Goal: Obtain resource: Download file/media

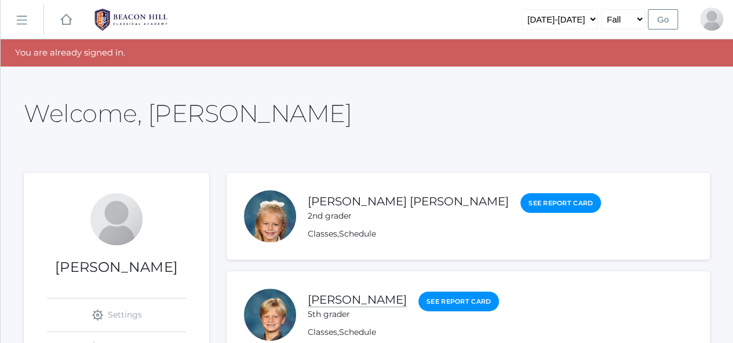
click at [348, 301] on link "[PERSON_NAME]" at bounding box center [357, 300] width 99 height 14
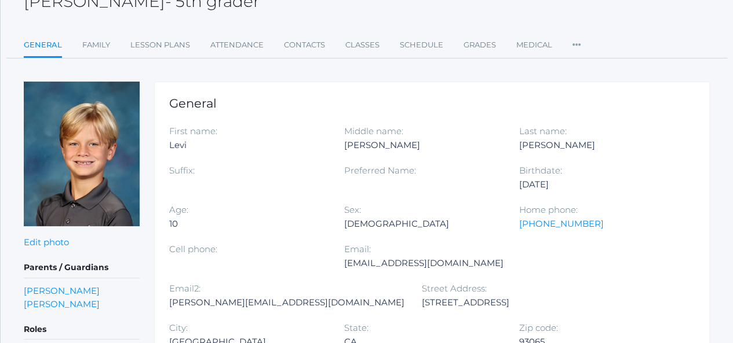
scroll to position [92, 0]
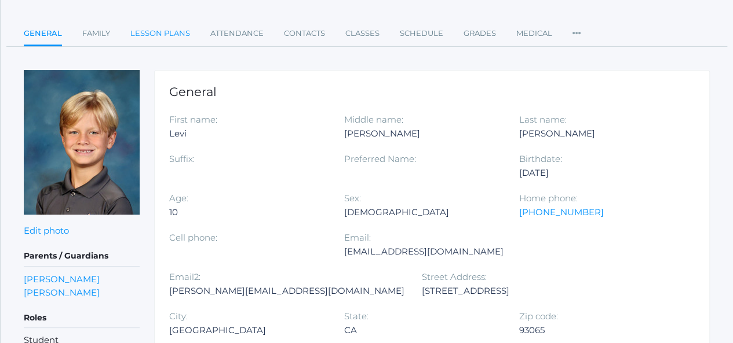
click at [159, 31] on link "Lesson Plans" at bounding box center [160, 33] width 60 height 23
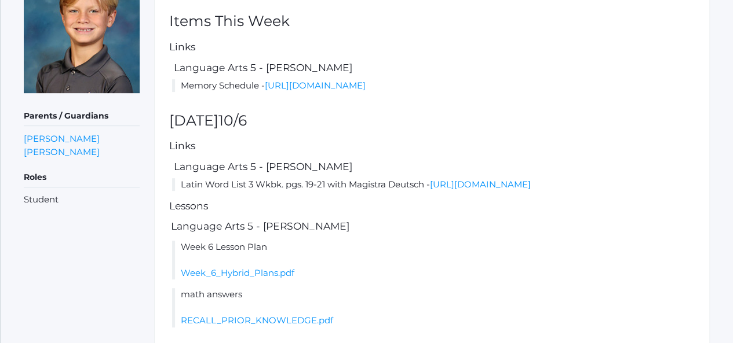
scroll to position [241, 0]
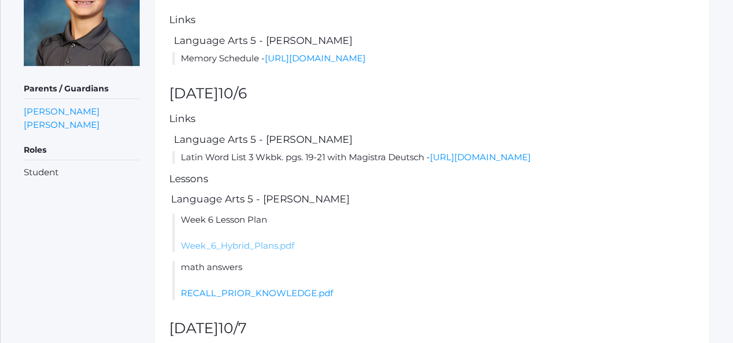
click at [279, 251] on link "Week_6_Hybrid_Plans.pdf" at bounding box center [238, 245] width 114 height 11
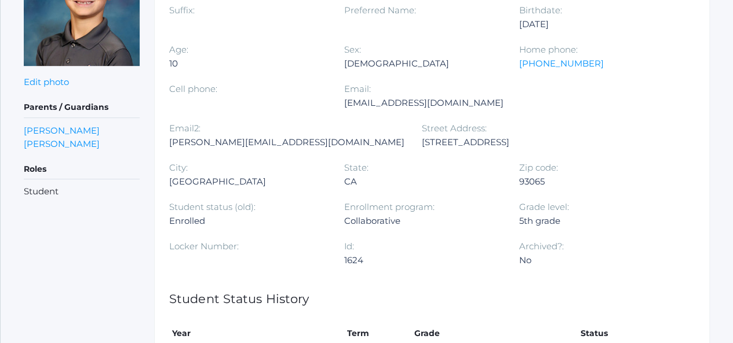
scroll to position [92, 0]
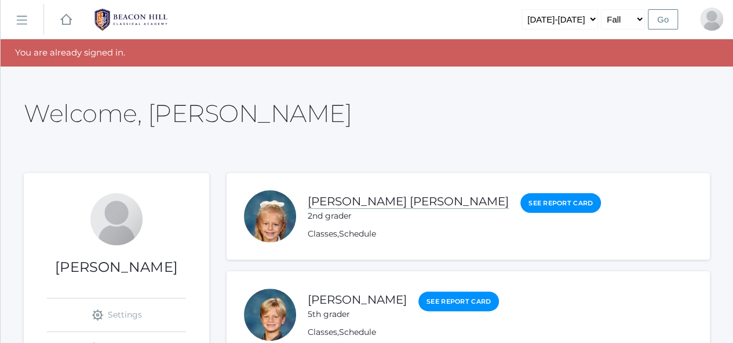
click at [353, 203] on link "[PERSON_NAME] [PERSON_NAME]" at bounding box center [408, 202] width 201 height 14
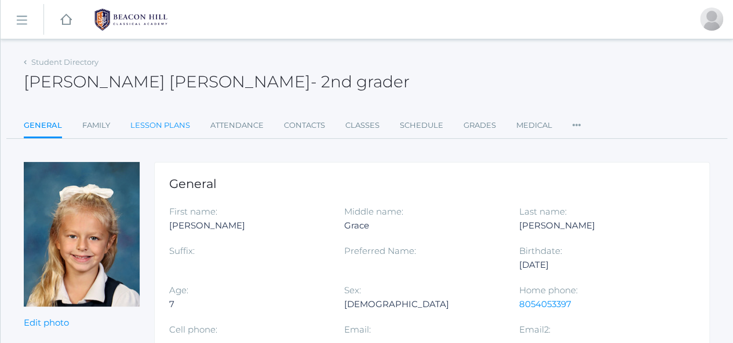
click at [171, 133] on link "Lesson Plans" at bounding box center [160, 125] width 60 height 23
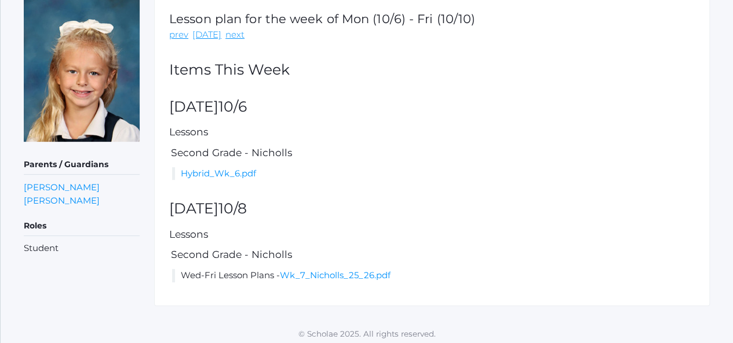
scroll to position [164, 0]
click at [233, 171] on link "Hybrid_Wk_6.pdf" at bounding box center [218, 174] width 75 height 11
